Goal: Task Accomplishment & Management: Use online tool/utility

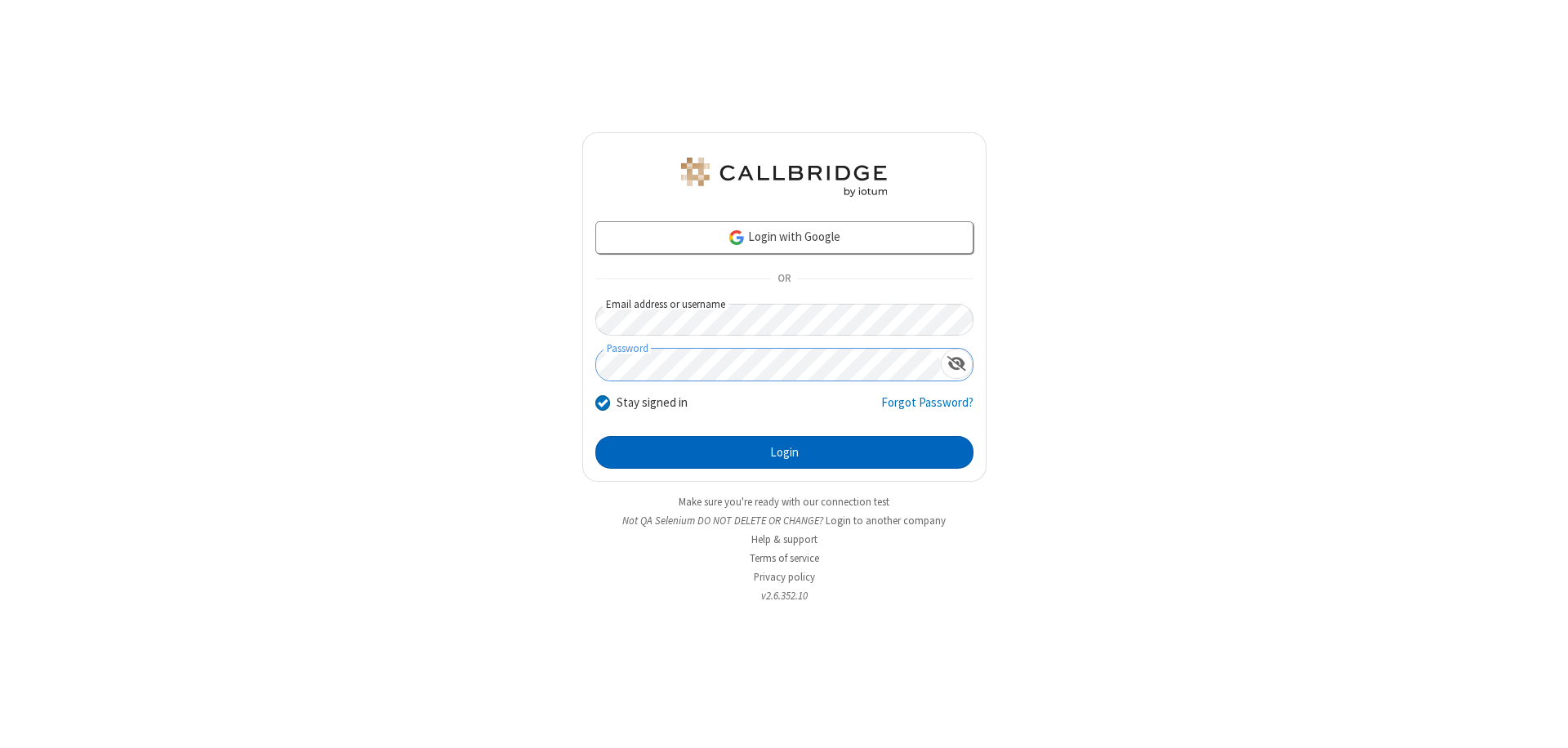
click at [784, 453] on button "Login" at bounding box center [784, 452] width 378 height 32
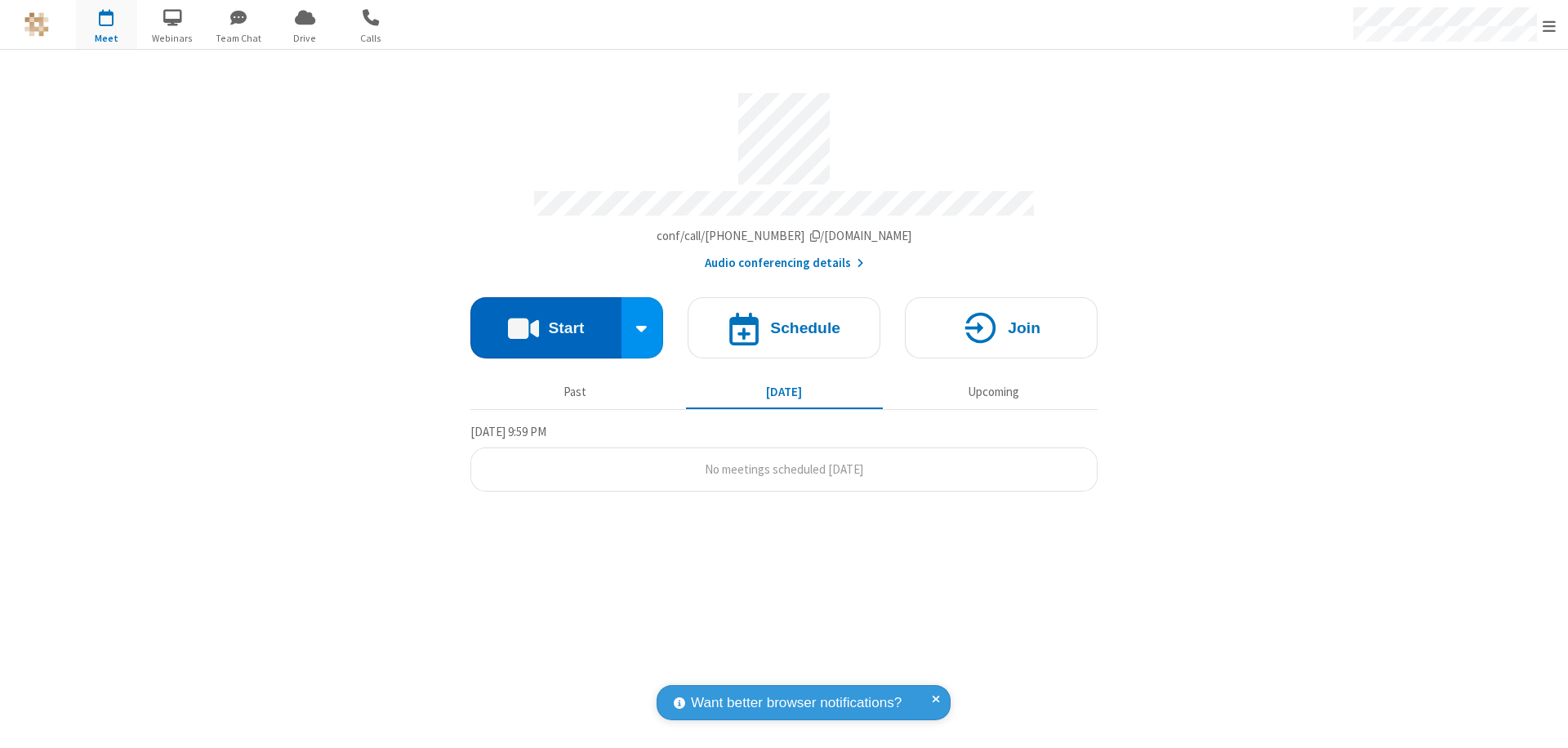
click at [545, 321] on button "Start" at bounding box center [545, 328] width 151 height 61
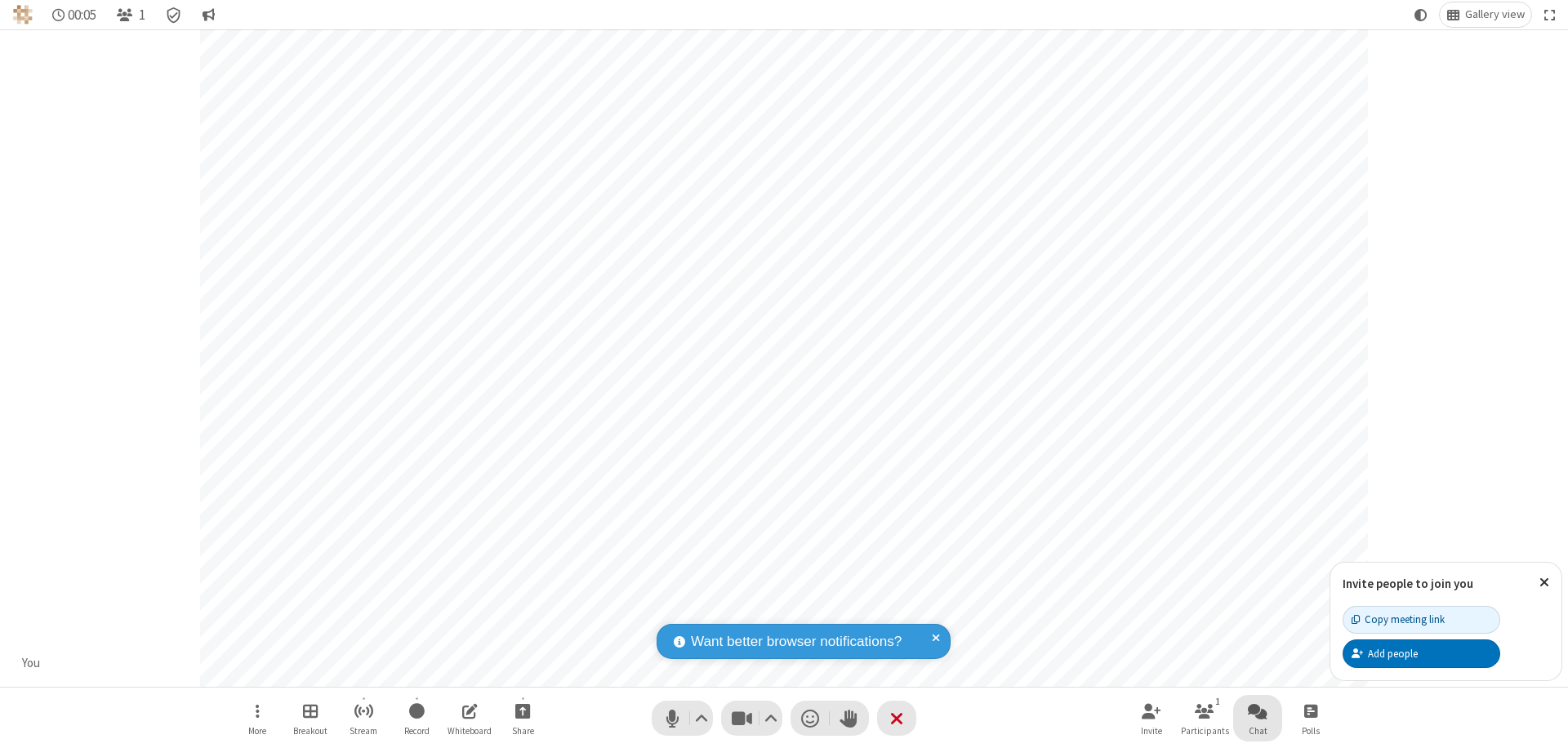
click at [1257, 711] on span "Open chat" at bounding box center [1257, 710] width 19 height 20
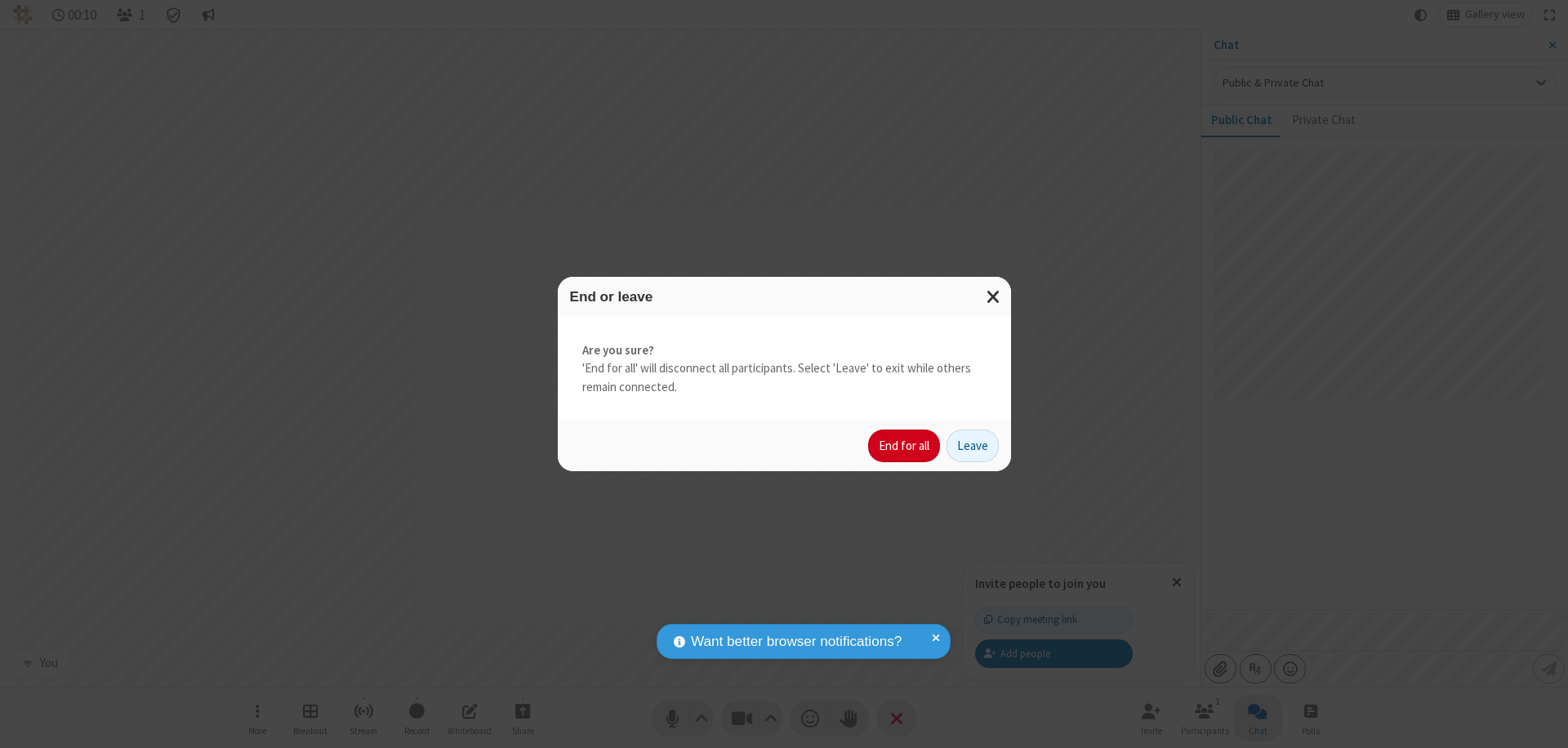
click at [905, 446] on button "End for all" at bounding box center [904, 446] width 72 height 32
